Goal: Transaction & Acquisition: Book appointment/travel/reservation

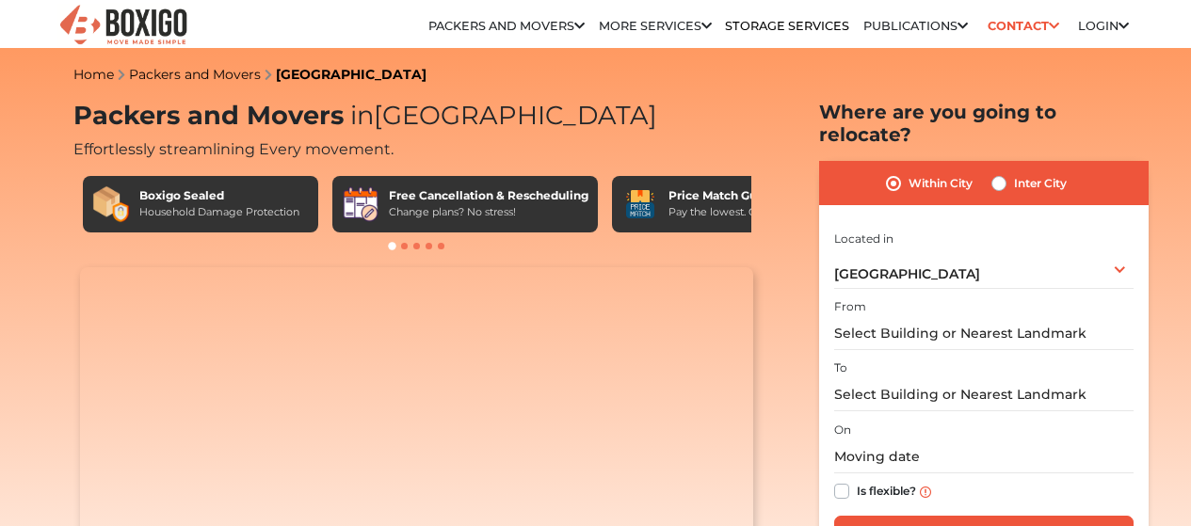
click at [956, 319] on input "text" at bounding box center [983, 333] width 299 height 33
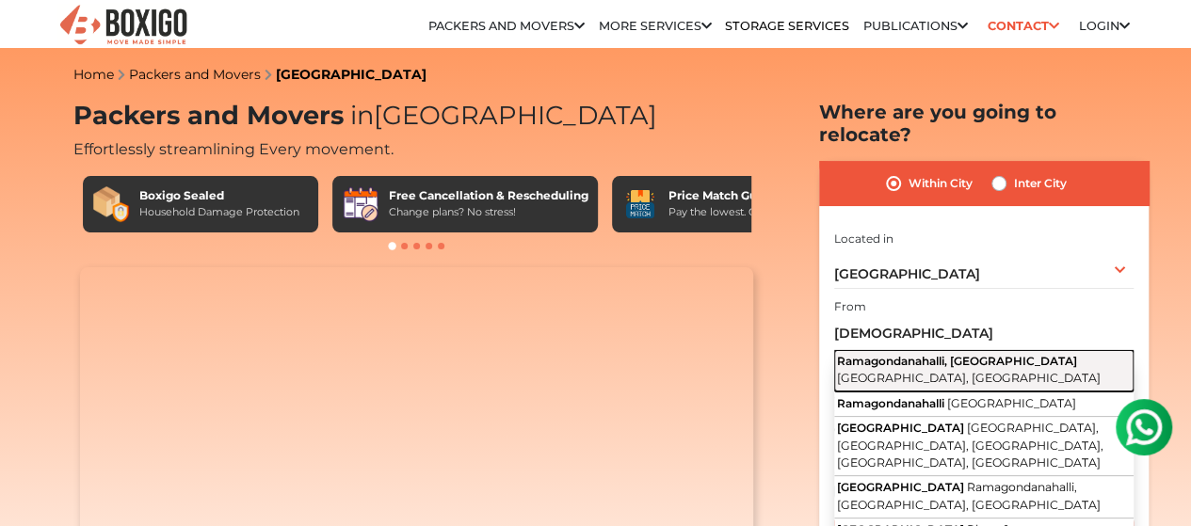
click at [972, 360] on button "Ramagondanahalli, Whitefield Bengaluru, Karnataka" at bounding box center [983, 370] width 299 height 41
type input "Ramagondanahalli, Whitefield, Bengaluru, Karnataka"
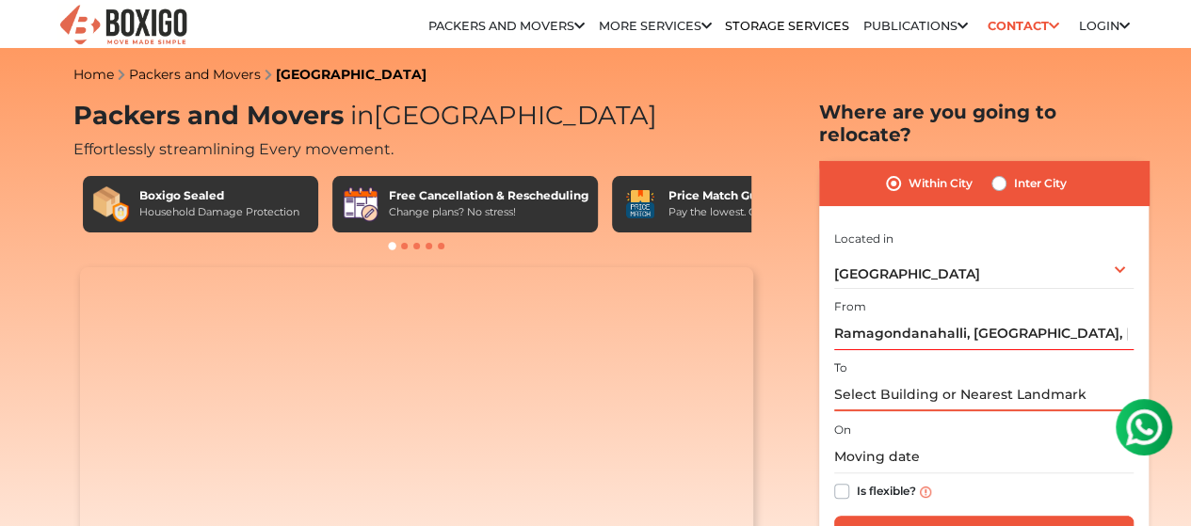
click at [925, 381] on input "text" at bounding box center [983, 395] width 299 height 33
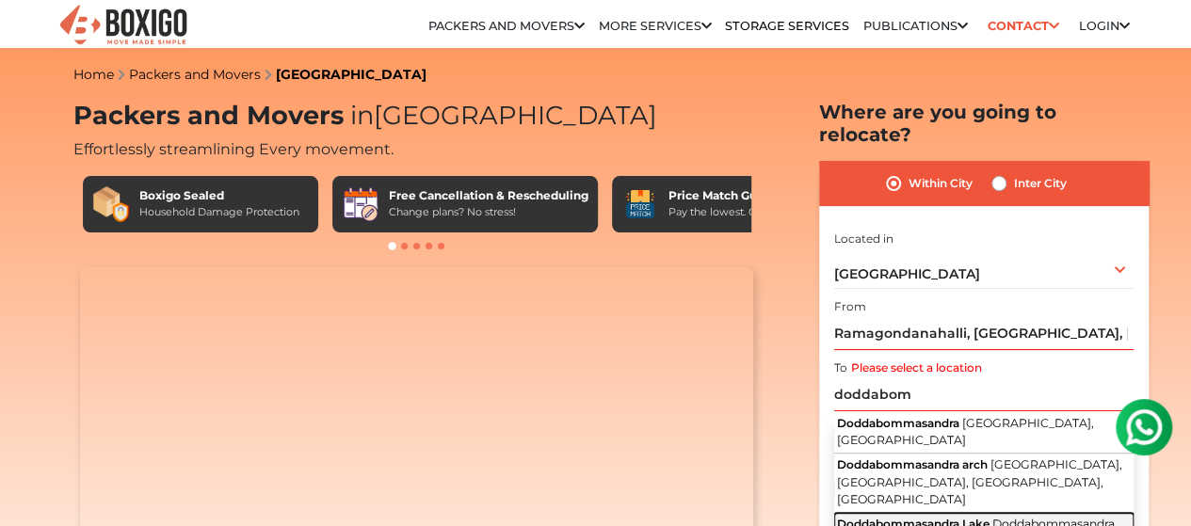
click at [979, 513] on button "Doddabommasandra Lake Doddabommasandra, Bengaluru, Karnataka" at bounding box center [983, 534] width 299 height 42
type input "Doddabommasandra Lake, Doddabommasandra, Bengaluru, Karnataka"
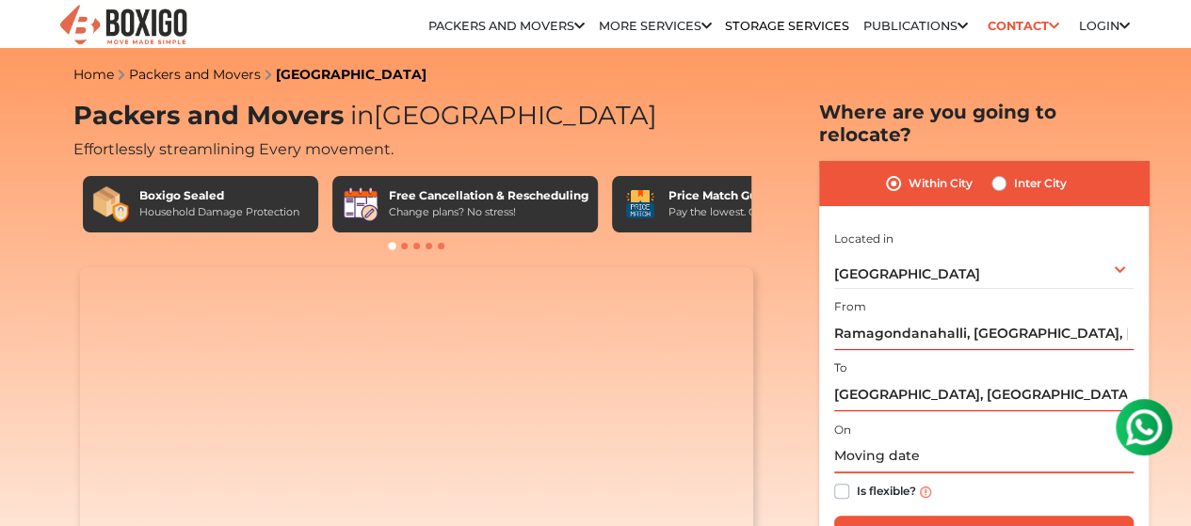
click at [842, 443] on input "text" at bounding box center [983, 457] width 299 height 33
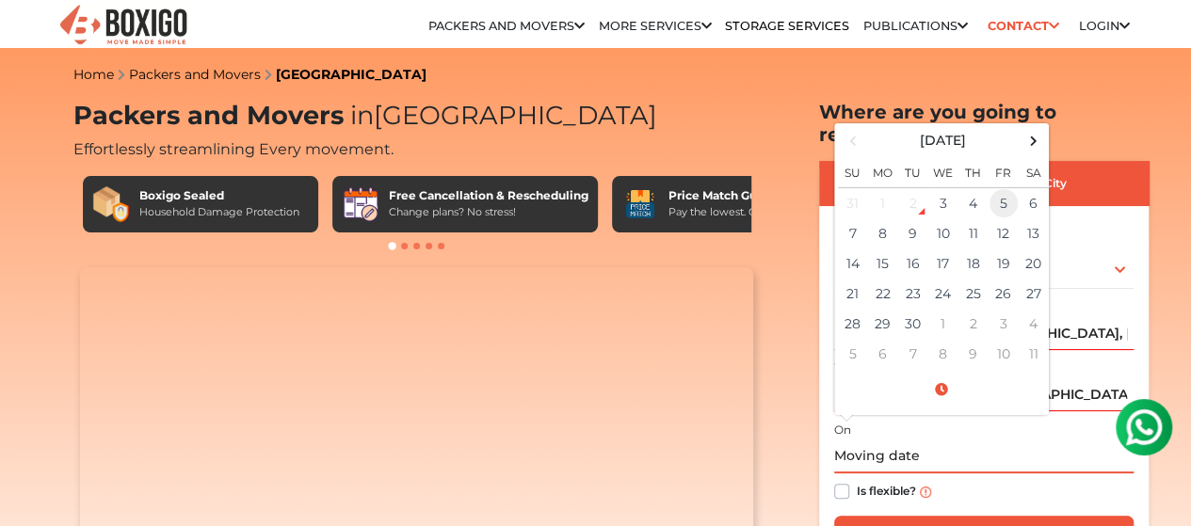
click at [1001, 189] on td "5" at bounding box center [1004, 202] width 30 height 31
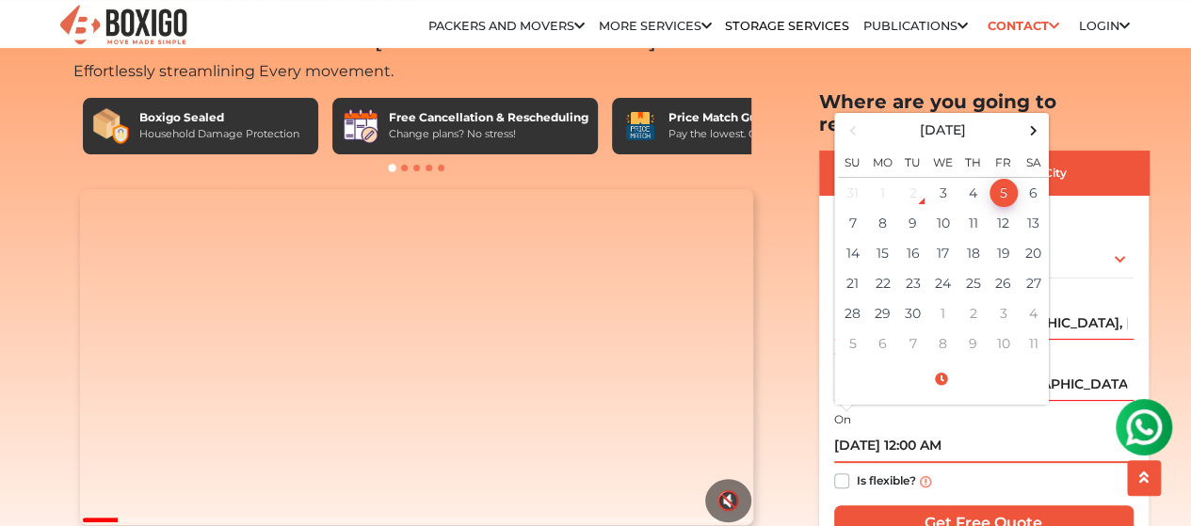
scroll to position [297, 0]
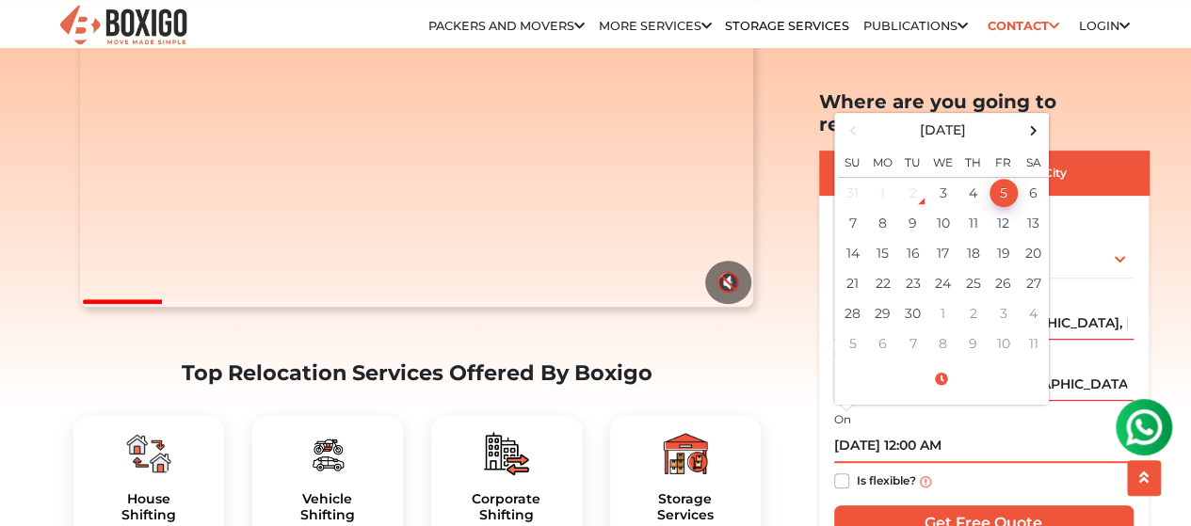
click at [945, 430] on input "09/05/2025 12:00 AM" at bounding box center [983, 446] width 299 height 33
click at [944, 363] on span at bounding box center [941, 379] width 207 height 33
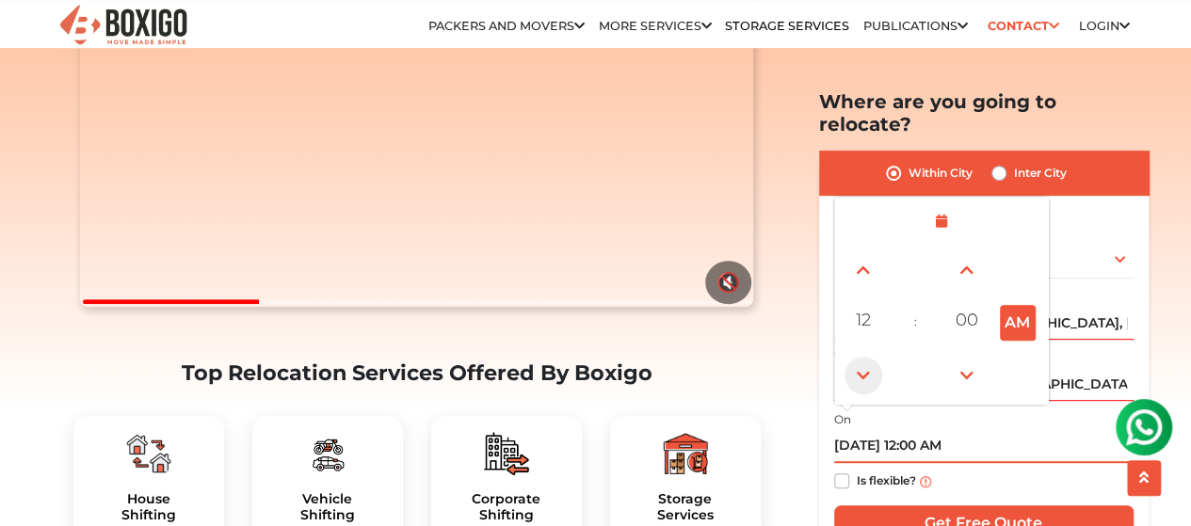
click at [864, 356] on span at bounding box center [864, 375] width 38 height 38
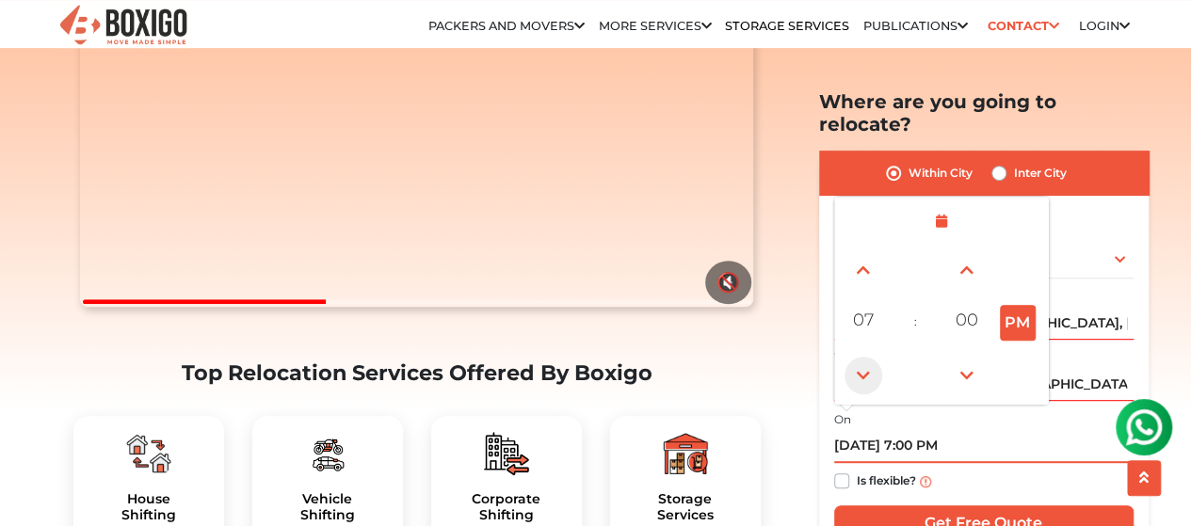
click at [864, 356] on span at bounding box center [864, 375] width 38 height 38
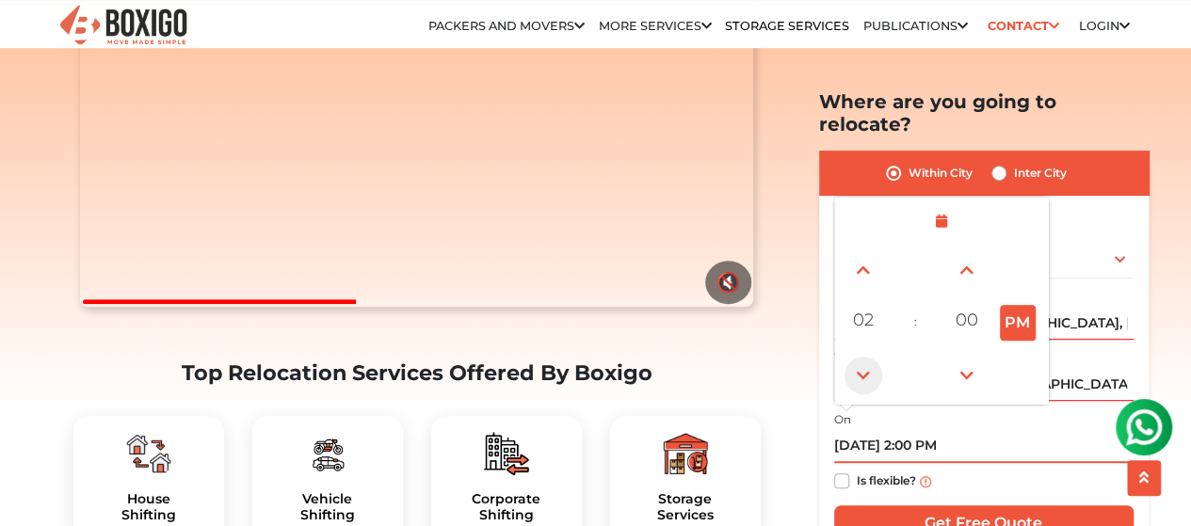
click at [864, 356] on span at bounding box center [864, 375] width 38 height 38
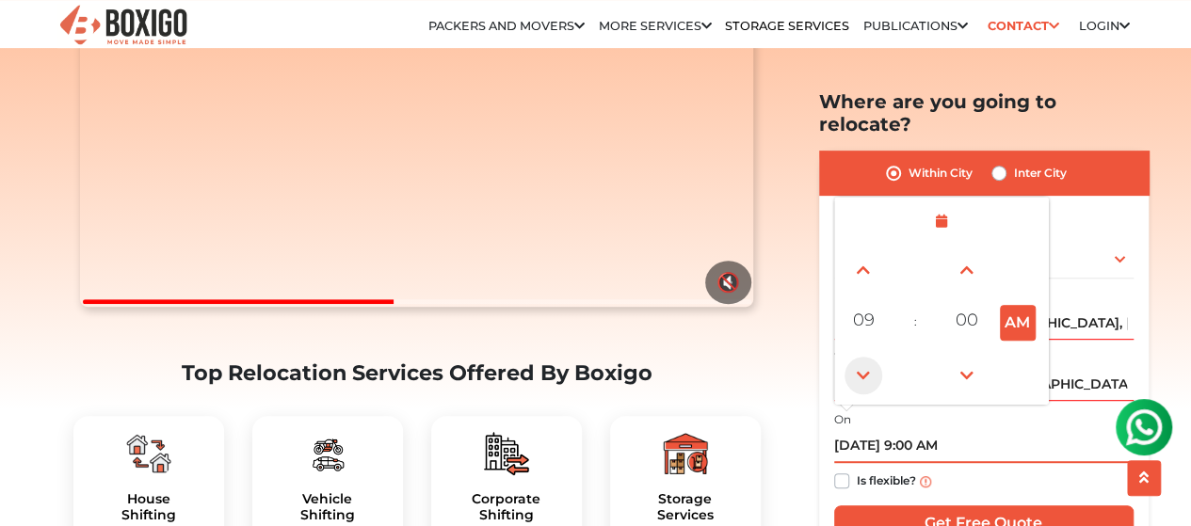
click at [864, 356] on span at bounding box center [864, 375] width 38 height 38
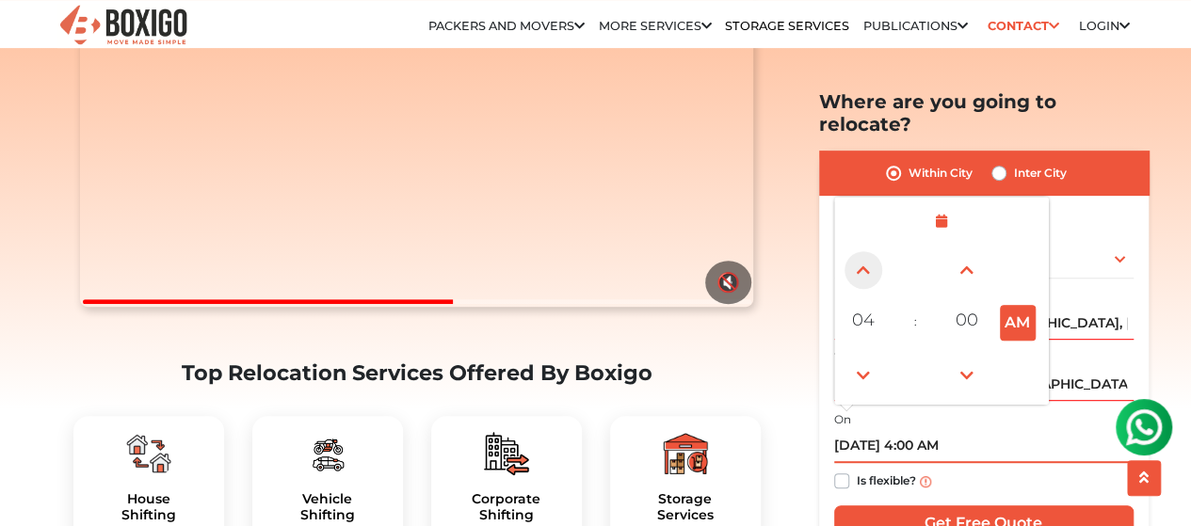
click at [860, 250] on span at bounding box center [864, 269] width 38 height 38
click at [1018, 304] on button "AM" at bounding box center [1018, 322] width 36 height 36
click at [1023, 304] on button "PM" at bounding box center [1018, 322] width 36 height 36
click at [1018, 430] on input "09/04/2025 6:00 AM" at bounding box center [983, 446] width 299 height 33
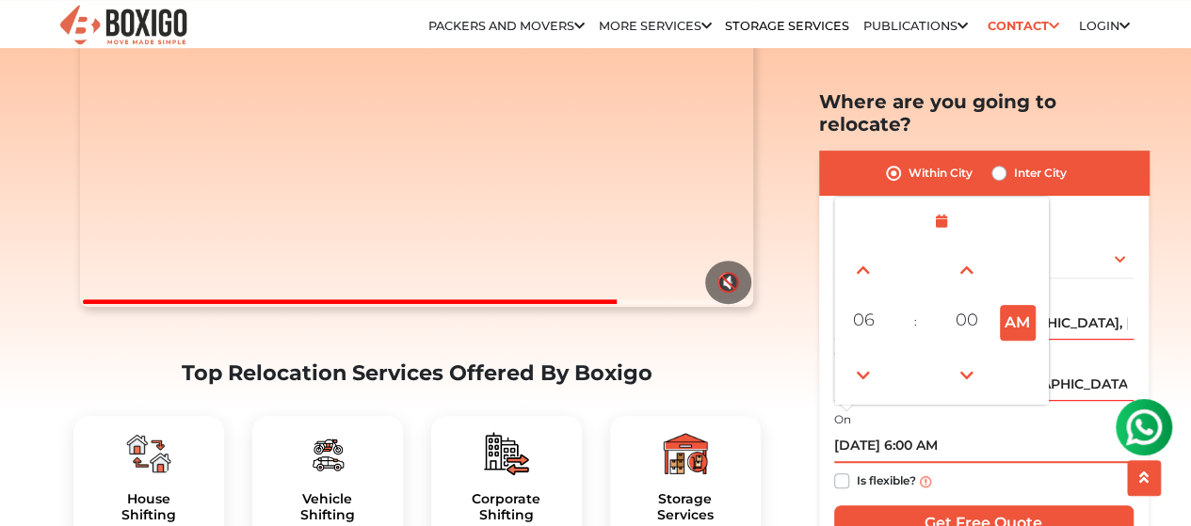
click at [1042, 430] on input "09/04/2025 6:00 AM" at bounding box center [983, 446] width 299 height 33
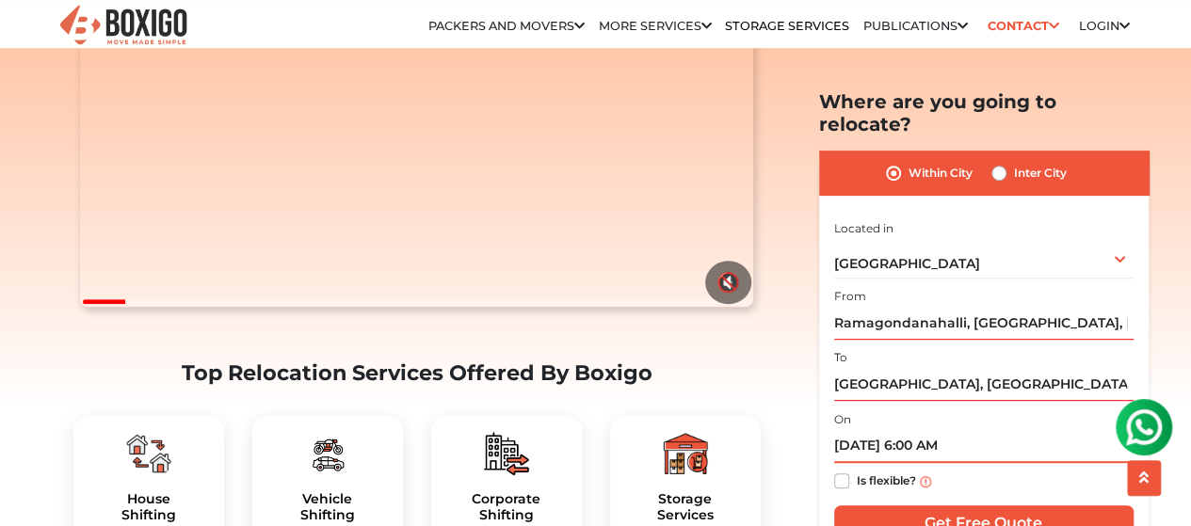
click at [884, 430] on input "09/04/2025 6:00 AM" at bounding box center [983, 446] width 299 height 33
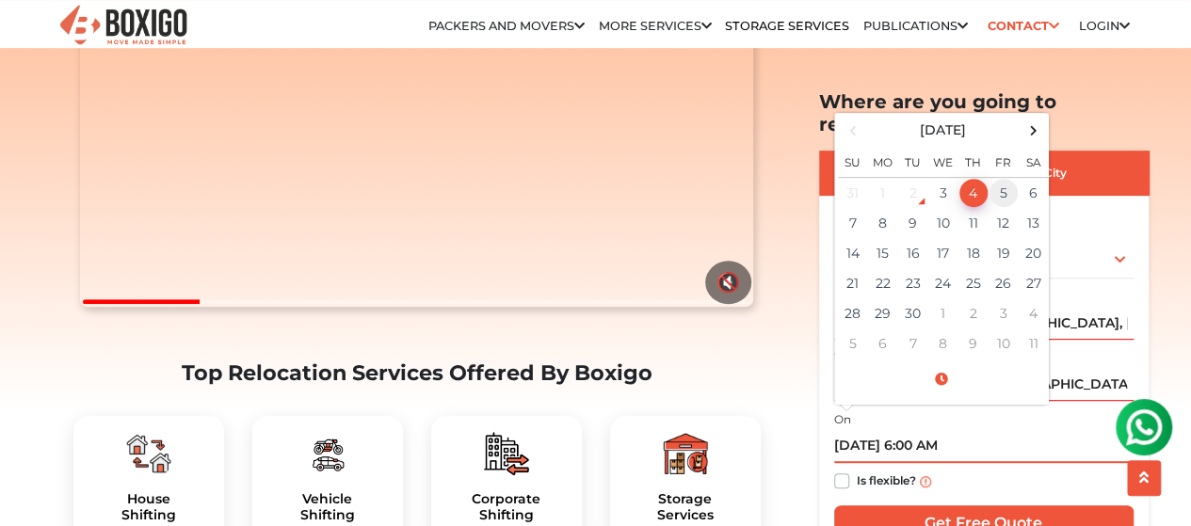
click at [1000, 177] on td "5" at bounding box center [1004, 192] width 30 height 31
type input "09/05/2025 6:00 AM"
click at [1028, 430] on input "09/05/2025 6:00 AM" at bounding box center [983, 446] width 299 height 33
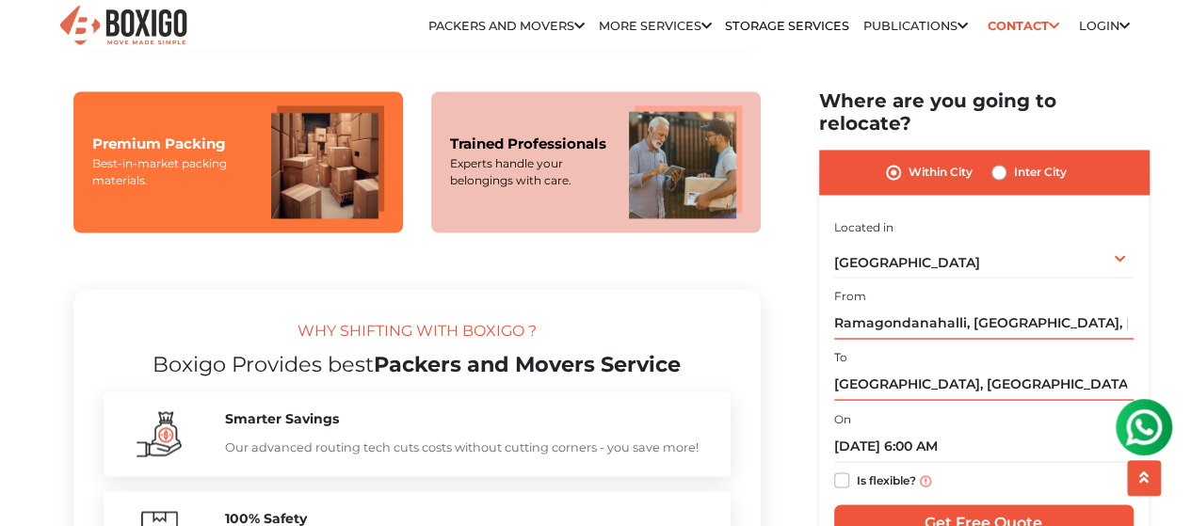
scroll to position [1559, 0]
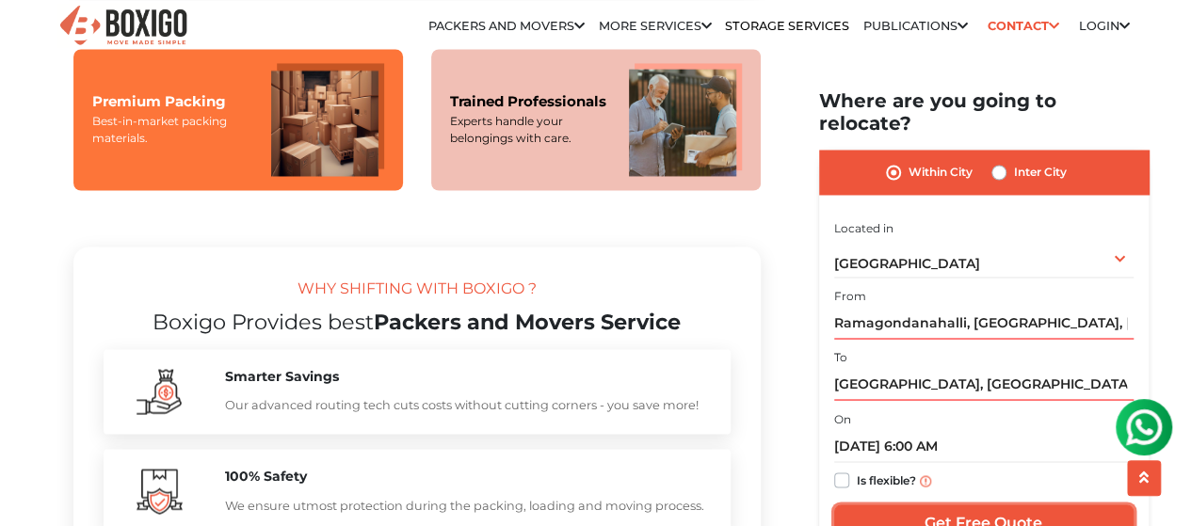
click at [994, 506] on input "Get Free Quote" at bounding box center [983, 524] width 299 height 36
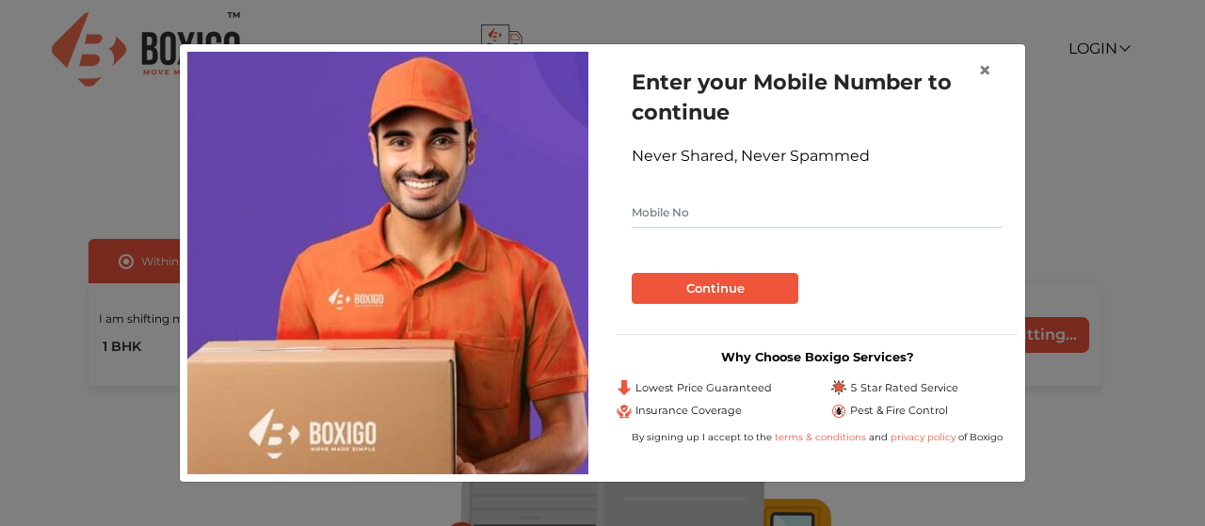
click at [682, 222] on input "text" at bounding box center [817, 213] width 371 height 30
type input "8197838432"
click at [712, 283] on button "Continue" at bounding box center [715, 289] width 167 height 32
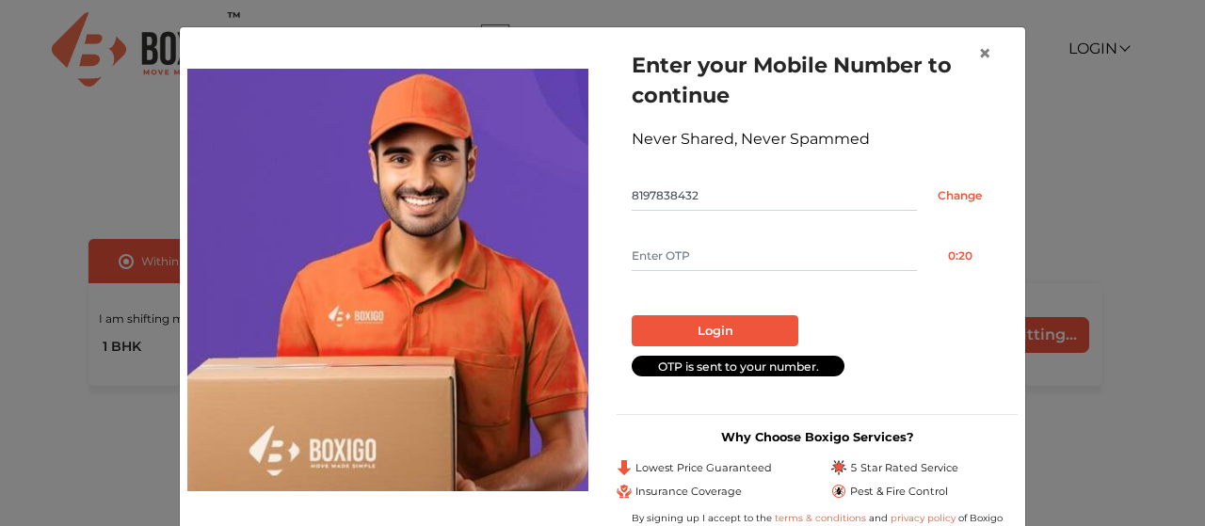
click at [697, 256] on input "text" at bounding box center [774, 256] width 285 height 30
type input "3087"
click at [727, 329] on button "Login" at bounding box center [715, 331] width 167 height 32
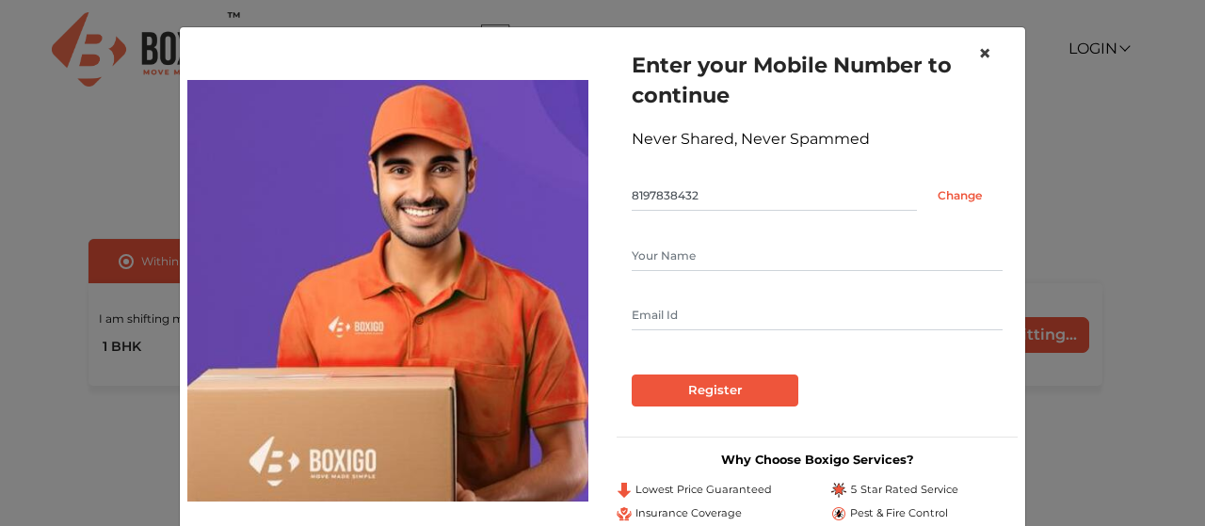
click at [978, 56] on span "×" at bounding box center [984, 53] width 13 height 27
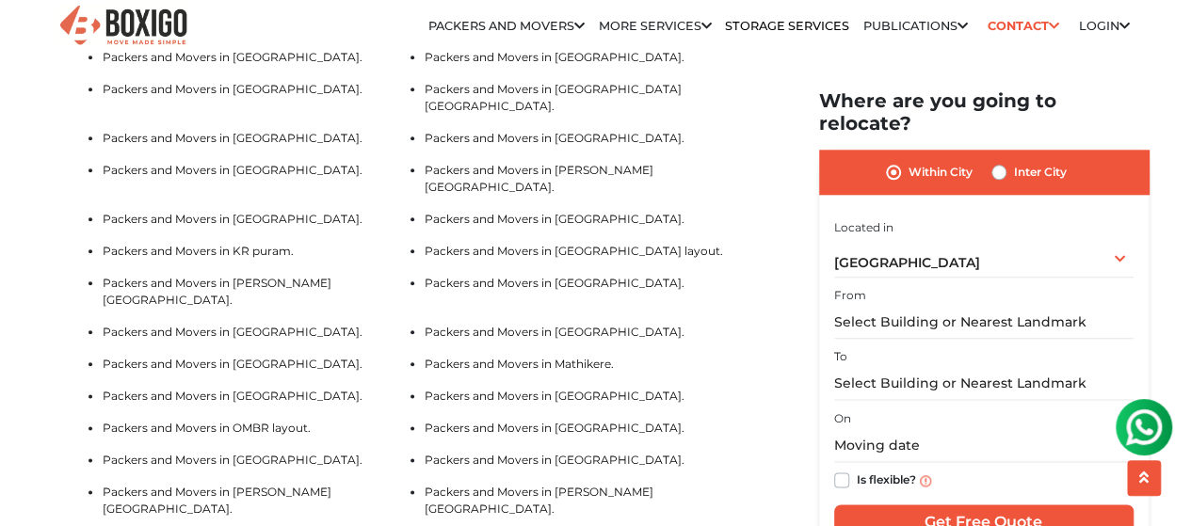
scroll to position [3913, 0]
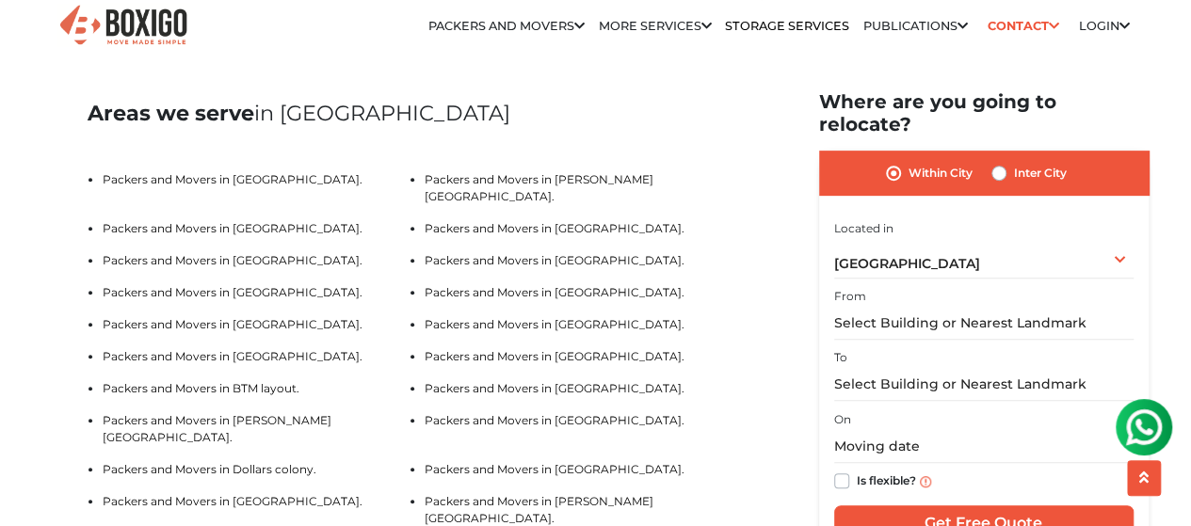
click at [0, 0] on li "Packers and Movers in bangalore" at bounding box center [0, 0] width 0 height 0
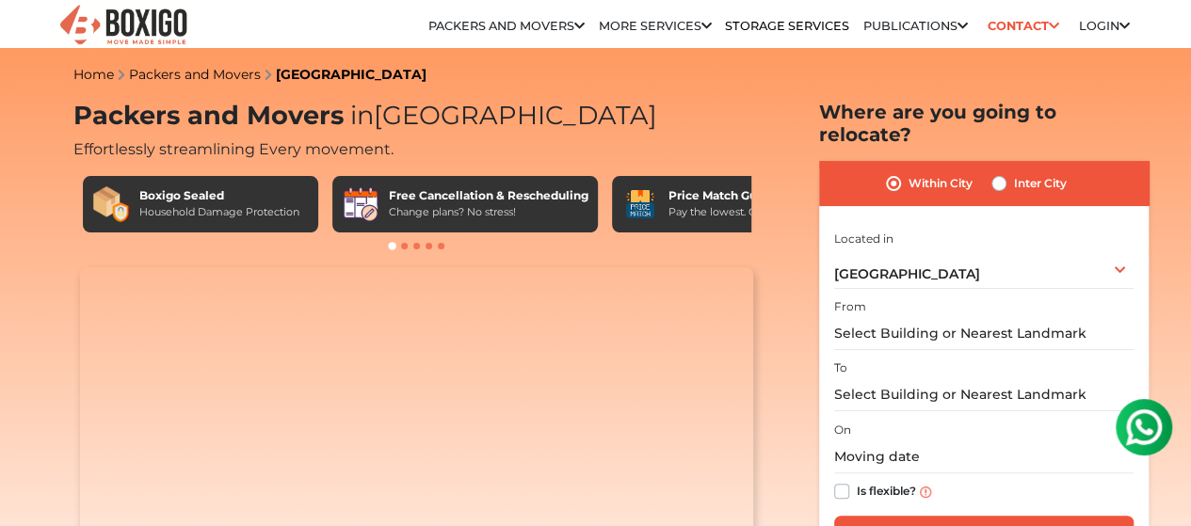
scroll to position [942, 0]
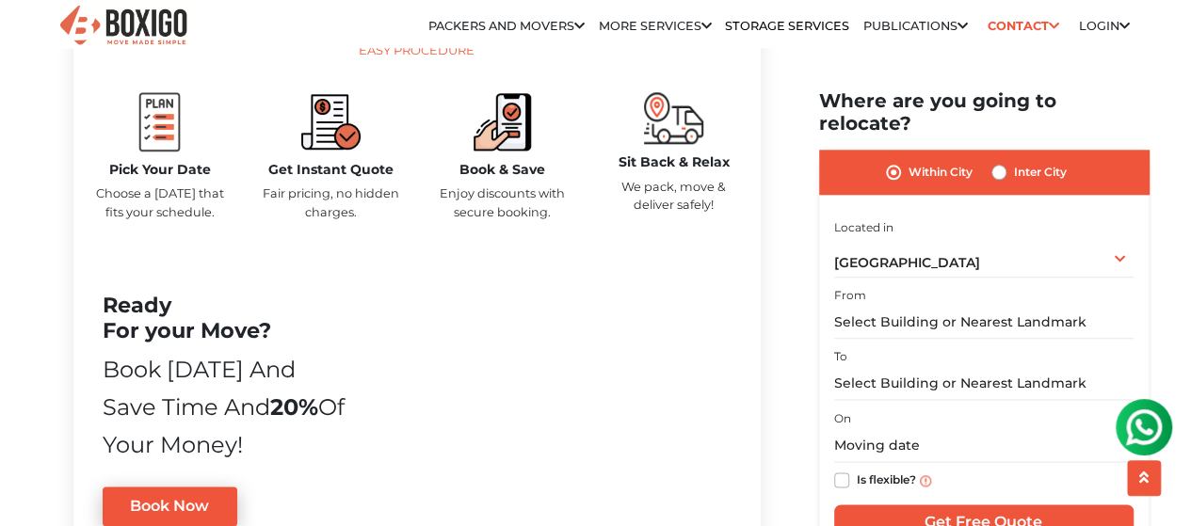
click at [1144, 420] on img at bounding box center [1144, 428] width 38 height 38
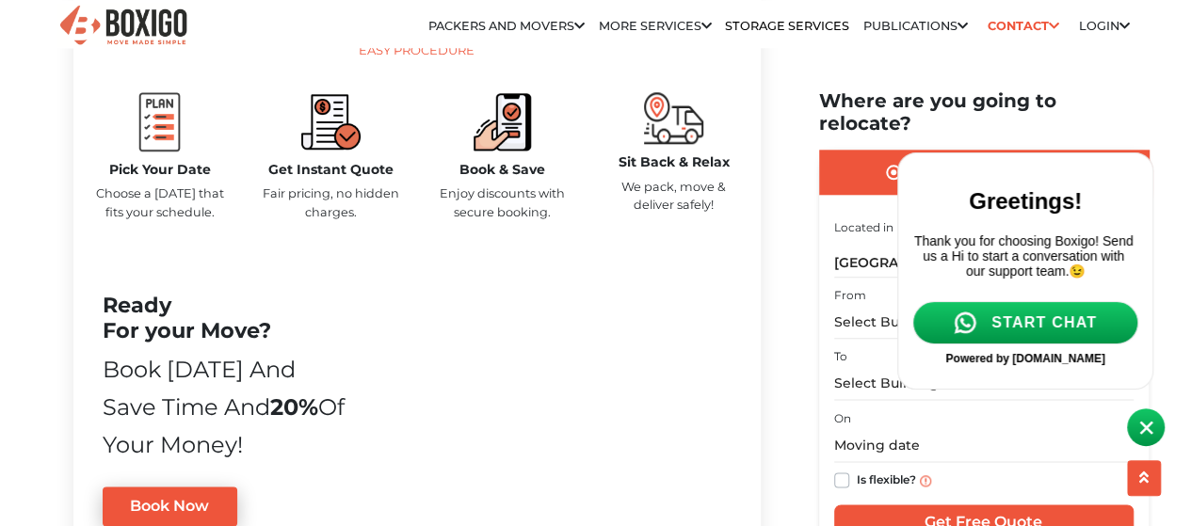
click at [1069, 324] on span "START CHAT" at bounding box center [1043, 322] width 105 height 17
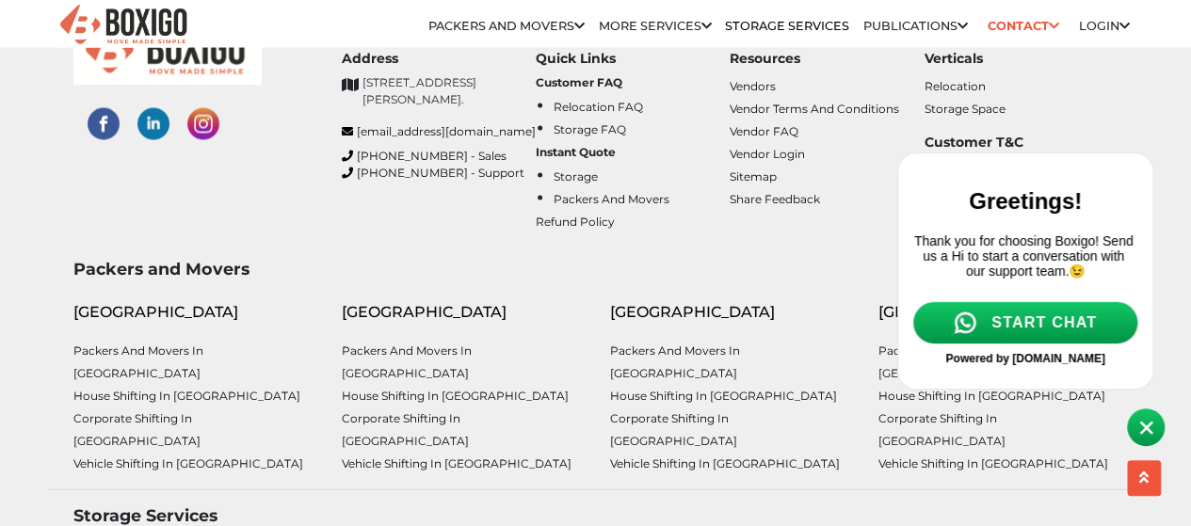
scroll to position [8984, 0]
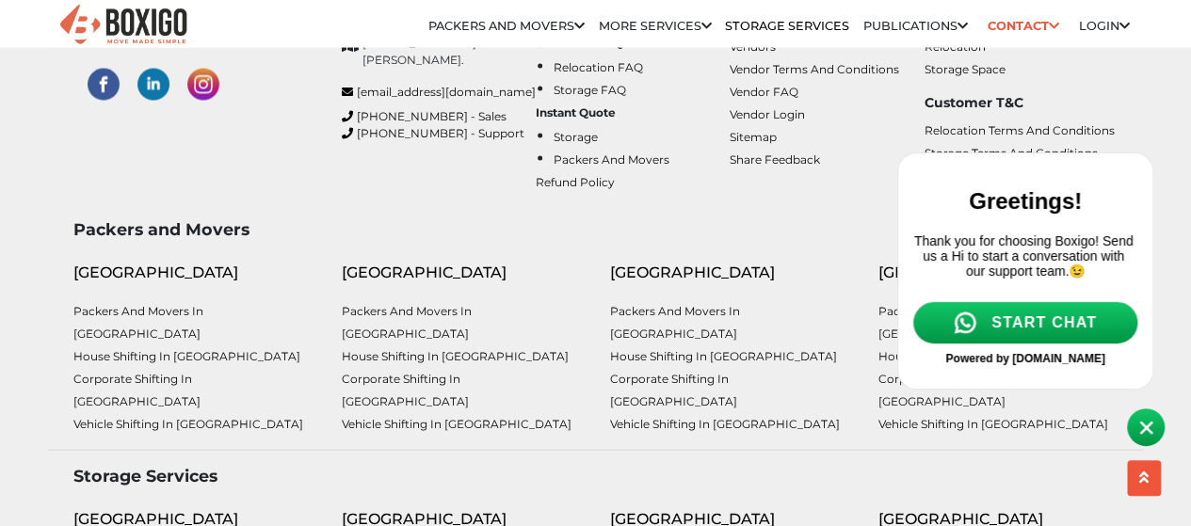
click at [1143, 424] on img at bounding box center [1146, 428] width 14 height 14
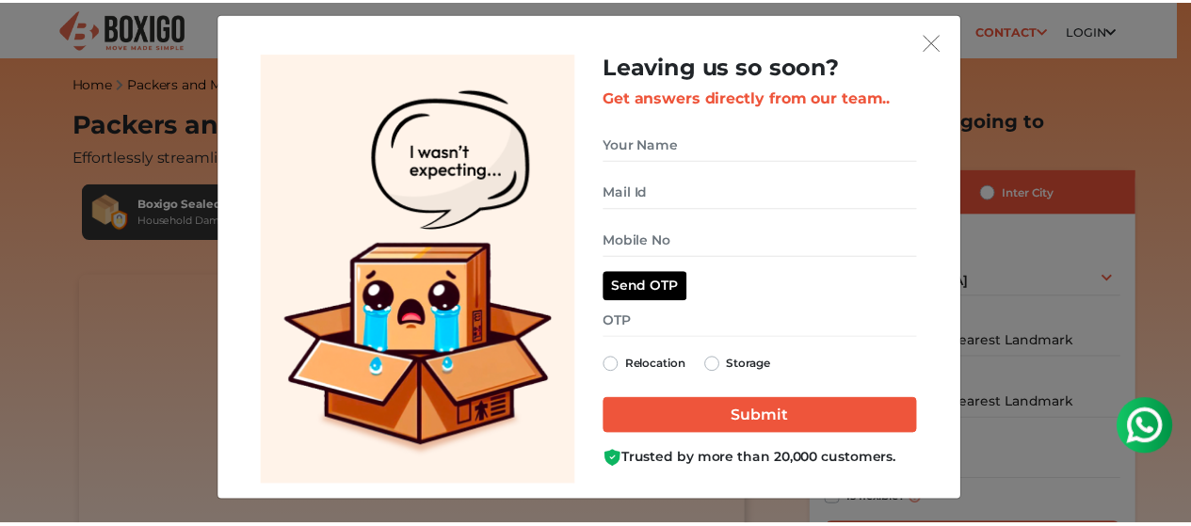
scroll to position [16, 0]
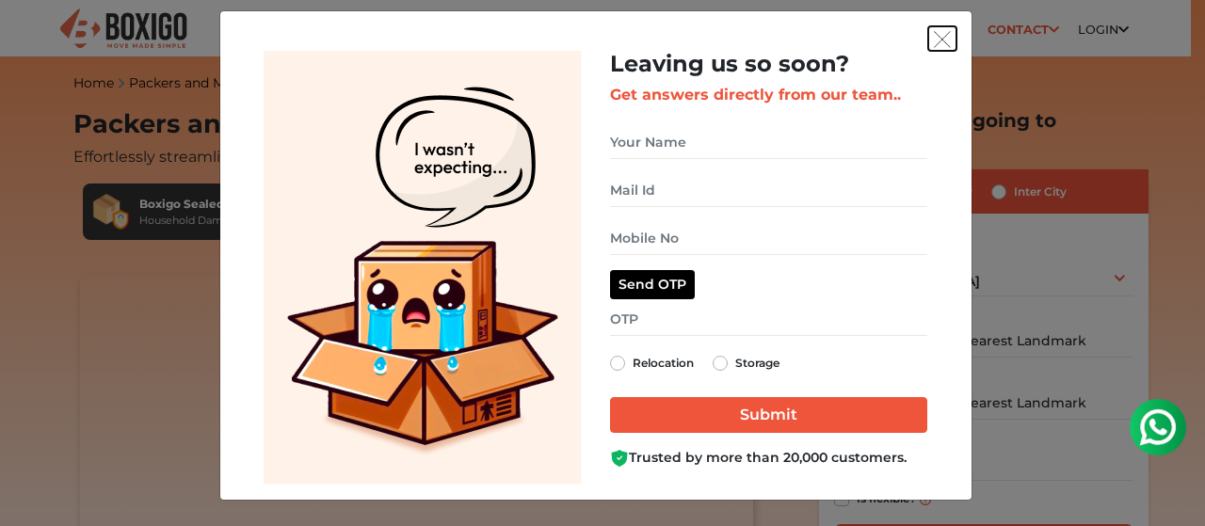
click at [934, 33] on img "get free quote dialog" at bounding box center [942, 39] width 17 height 17
